Goal: Task Accomplishment & Management: Complete application form

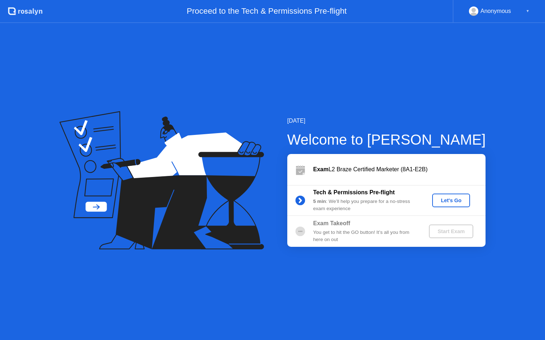
click at [450, 198] on div "Let's Go" at bounding box center [451, 201] width 32 height 6
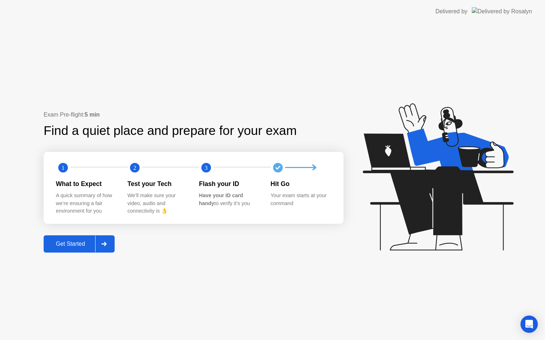
click at [73, 246] on div "Get Started" at bounding box center [70, 244] width 49 height 6
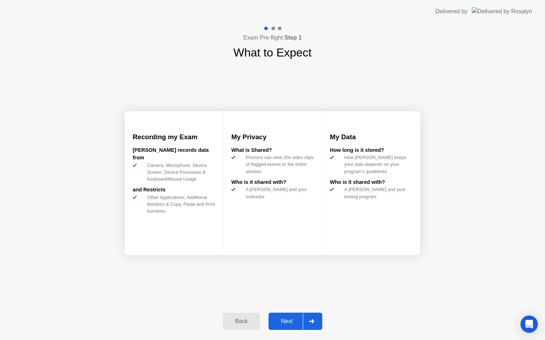
click at [291, 322] on div "Next" at bounding box center [286, 321] width 32 height 6
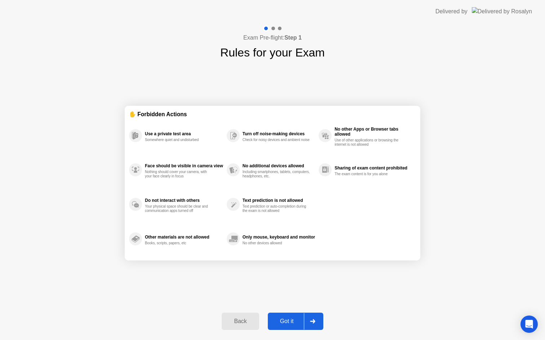
click at [291, 322] on div "Got it" at bounding box center [287, 321] width 34 height 6
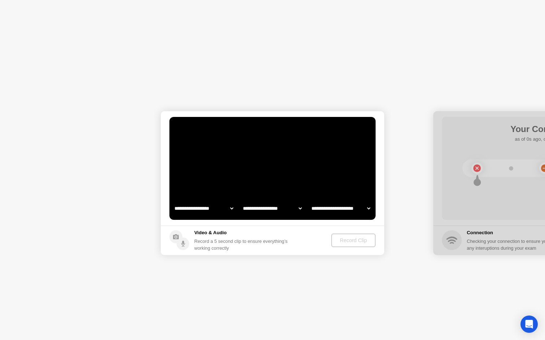
select select "**********"
select select "*******"
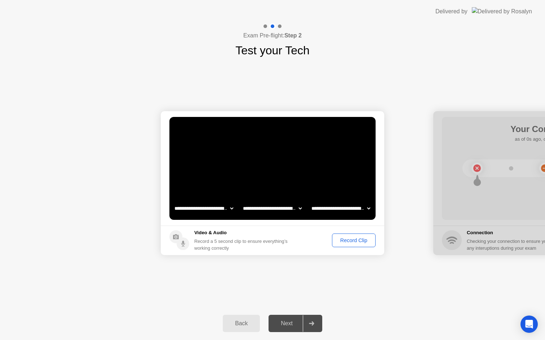
click at [288, 323] on div "Next" at bounding box center [286, 324] width 32 height 6
click at [290, 325] on div "Next" at bounding box center [286, 324] width 32 height 6
click at [317, 322] on div at bounding box center [311, 323] width 17 height 17
click at [362, 245] on button "Record Clip" at bounding box center [354, 241] width 44 height 14
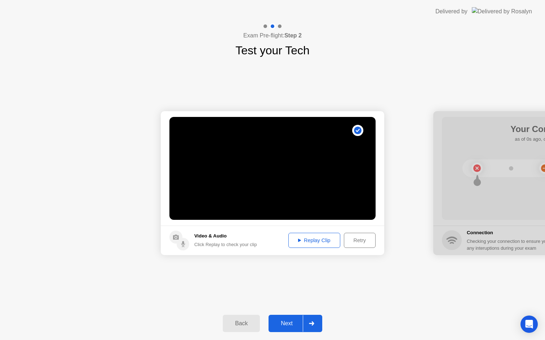
click at [324, 245] on button "Replay Clip" at bounding box center [314, 240] width 52 height 15
click at [284, 324] on div "Next" at bounding box center [286, 324] width 32 height 6
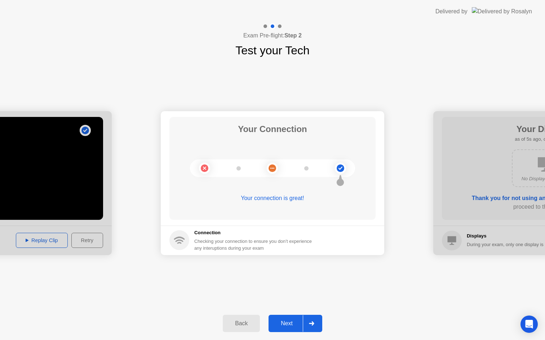
click at [282, 322] on div "Next" at bounding box center [286, 324] width 32 height 6
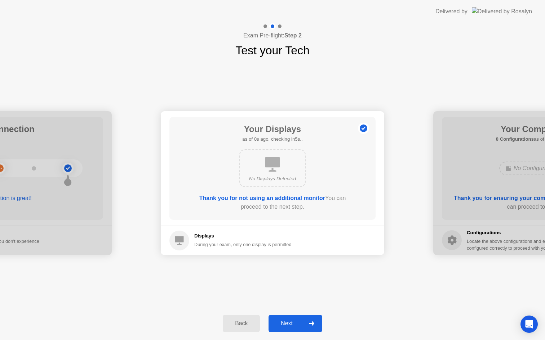
click at [282, 323] on div "Next" at bounding box center [286, 324] width 32 height 6
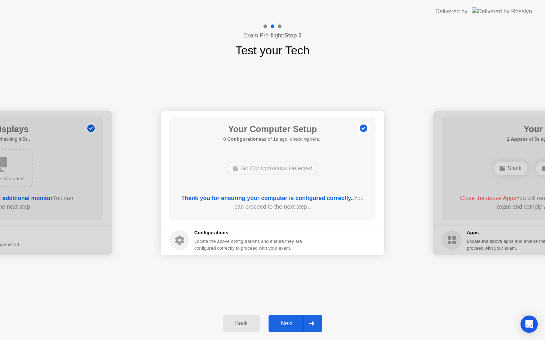
click at [282, 323] on div "Next" at bounding box center [286, 324] width 32 height 6
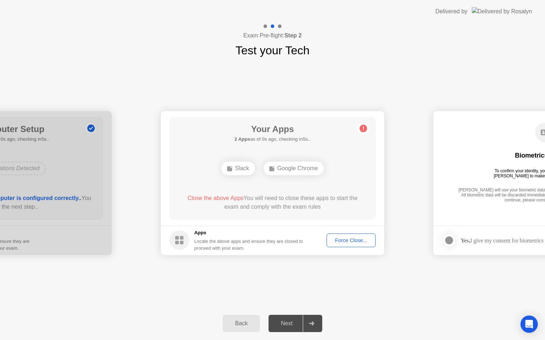
click at [221, 200] on span "Close the above Apps" at bounding box center [215, 198] width 56 height 6
click at [243, 169] on div "Slack" at bounding box center [237, 169] width 33 height 14
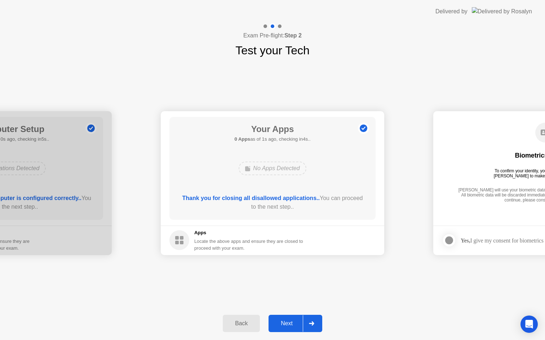
click at [291, 327] on div "Next" at bounding box center [286, 324] width 32 height 6
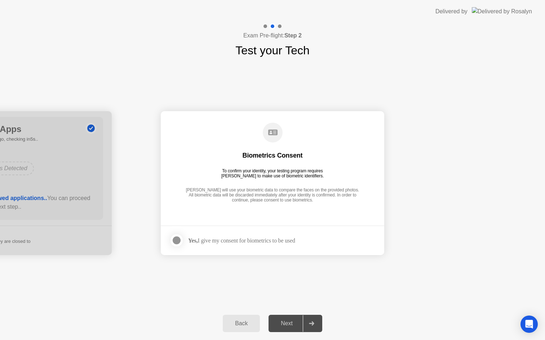
click at [291, 327] on div "Next" at bounding box center [286, 324] width 32 height 6
click at [189, 246] on div "Yes, I give my consent for biometrics to be used" at bounding box center [232, 240] width 126 height 14
click at [178, 241] on div at bounding box center [176, 240] width 9 height 9
click at [289, 327] on div "Next" at bounding box center [286, 324] width 32 height 6
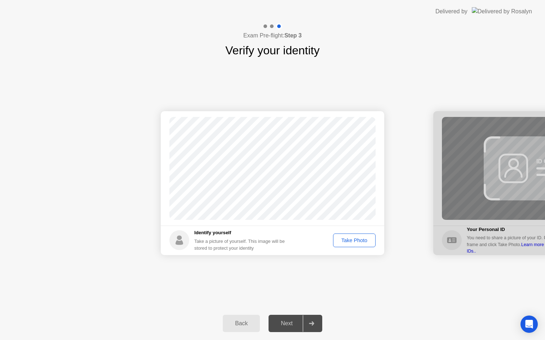
click at [352, 242] on div "Take Photo" at bounding box center [353, 241] width 37 height 6
click at [360, 239] on div "Retake" at bounding box center [359, 241] width 28 height 6
click at [353, 241] on div "Take Photo" at bounding box center [353, 241] width 37 height 6
click at [281, 326] on div "Next" at bounding box center [286, 324] width 32 height 6
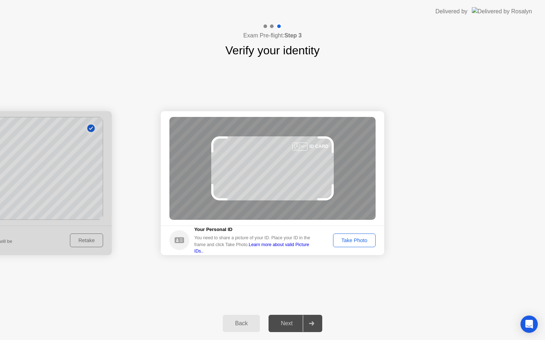
click at [355, 239] on div "Take Photo" at bounding box center [353, 241] width 37 height 6
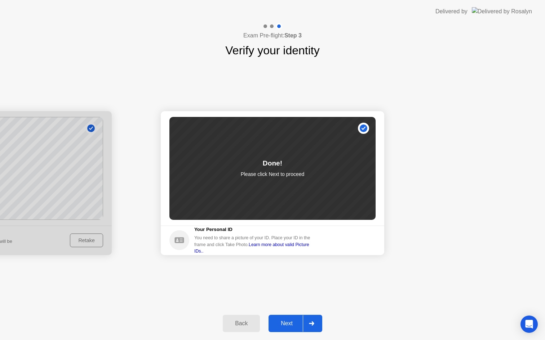
click at [291, 321] on div "Next" at bounding box center [286, 324] width 32 height 6
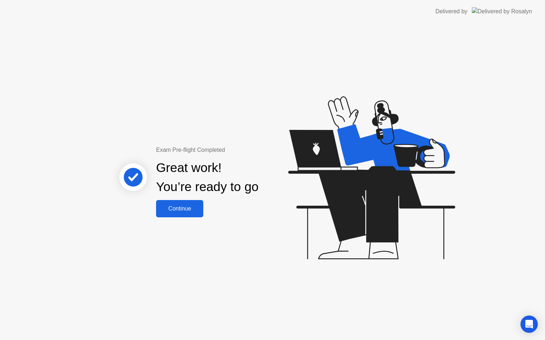
click at [184, 206] on div "Continue" at bounding box center [179, 209] width 43 height 6
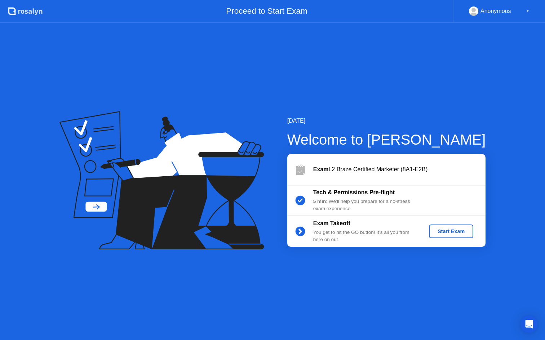
click at [447, 230] on div "Start Exam" at bounding box center [450, 232] width 39 height 6
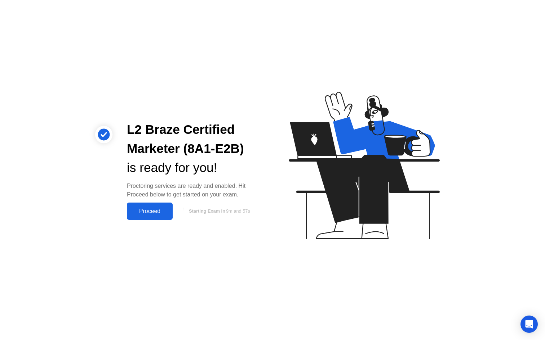
click at [157, 211] on div "Proceed" at bounding box center [149, 211] width 41 height 6
